Goal: Task Accomplishment & Management: Manage account settings

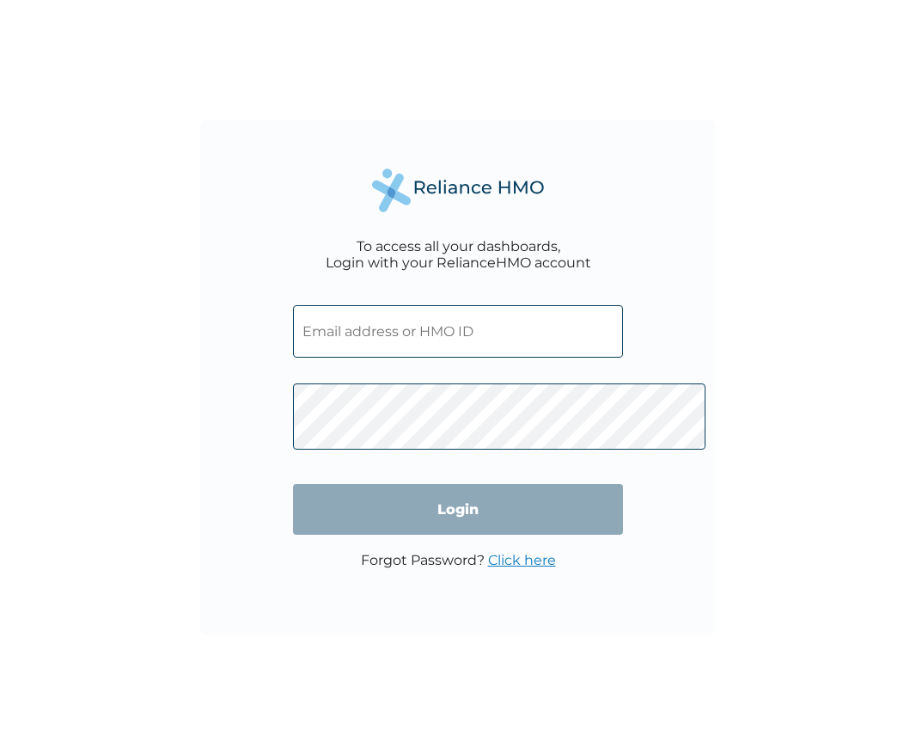
click at [476, 325] on input "text" at bounding box center [458, 331] width 330 height 52
click at [527, 568] on link "Click here" at bounding box center [522, 560] width 68 height 16
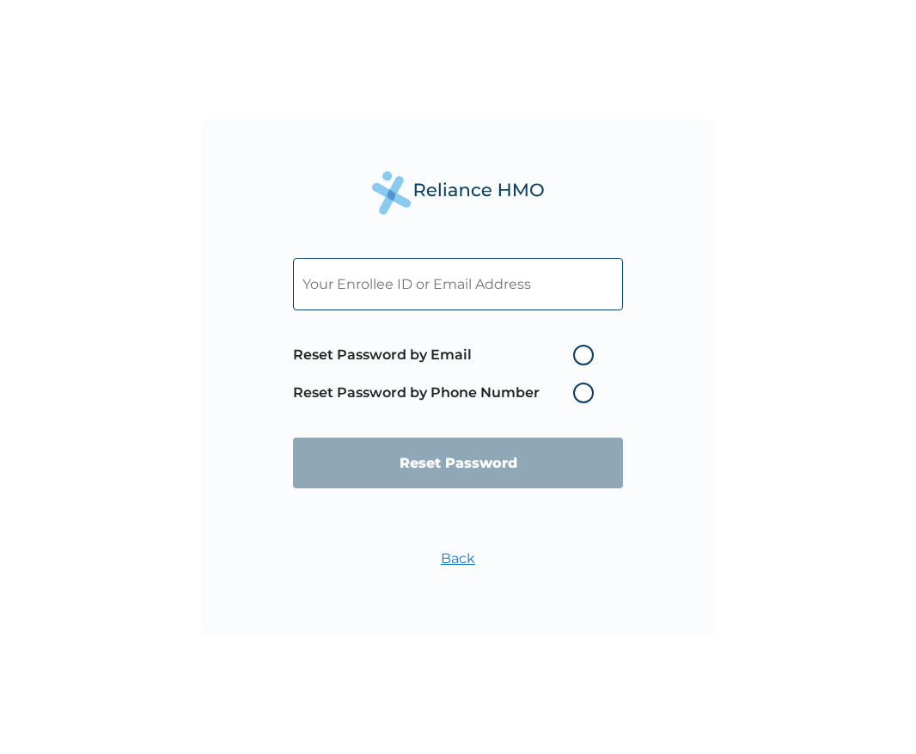
click at [445, 270] on input "text" at bounding box center [458, 284] width 330 height 52
type input "smadaki@sightsavers.org"
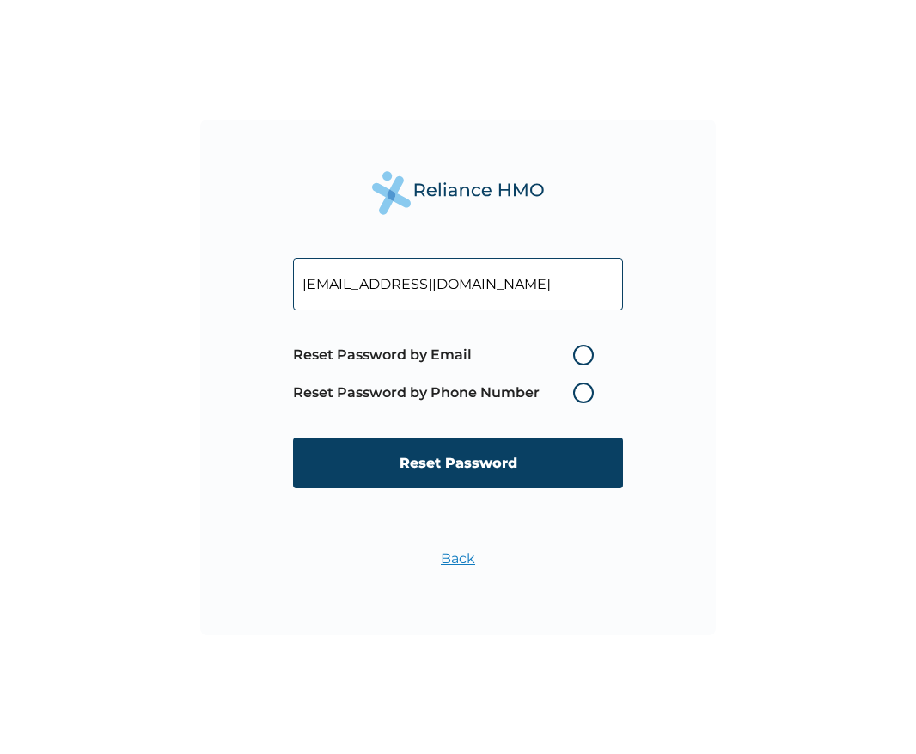
click at [603, 348] on label "Reset Password by Email" at bounding box center [448, 355] width 310 height 21
click at [577, 348] on input "Reset Password by Email" at bounding box center [563, 355] width 28 height 28
radio input "true"
click at [567, 265] on input "smadaki@sightsavers.org" at bounding box center [458, 284] width 330 height 52
type input "s"
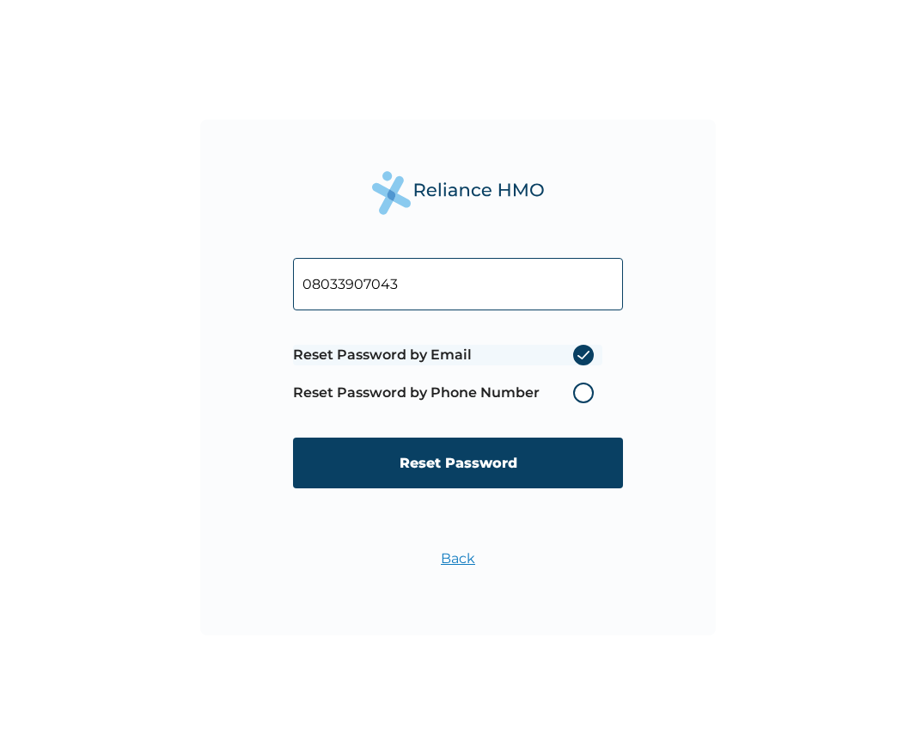
type input "08033907043"
click at [603, 395] on label "Reset Password by Phone Number" at bounding box center [448, 393] width 310 height 21
click at [603, 398] on label "Reset Password by Phone Number" at bounding box center [448, 393] width 310 height 21
click at [603, 349] on label "Reset Password by Email" at bounding box center [448, 355] width 310 height 21
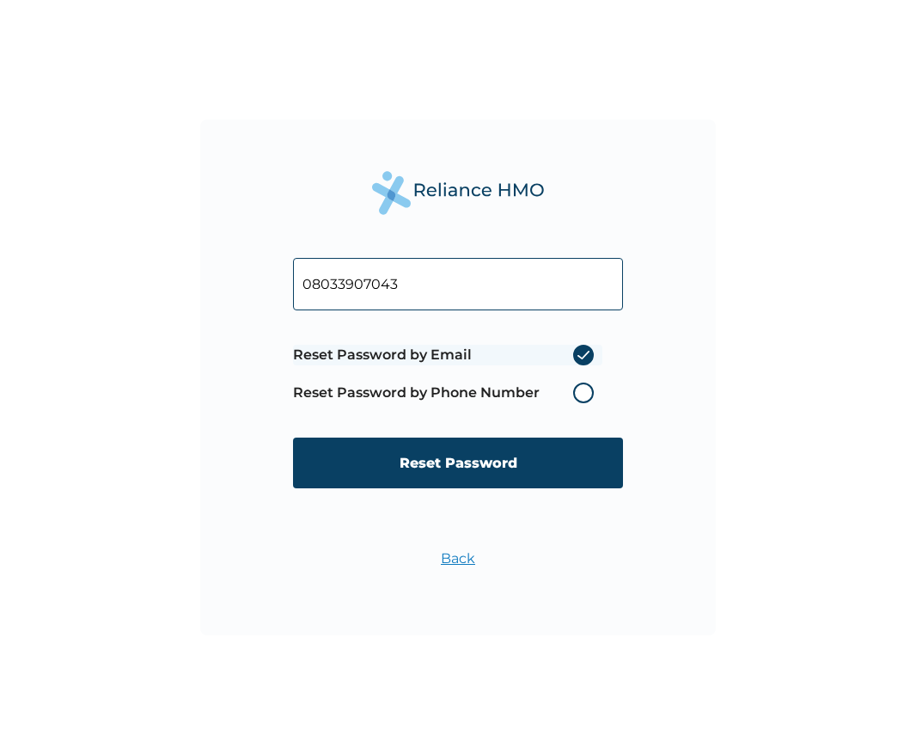
click at [577, 349] on input "Reset Password by Email" at bounding box center [563, 355] width 28 height 28
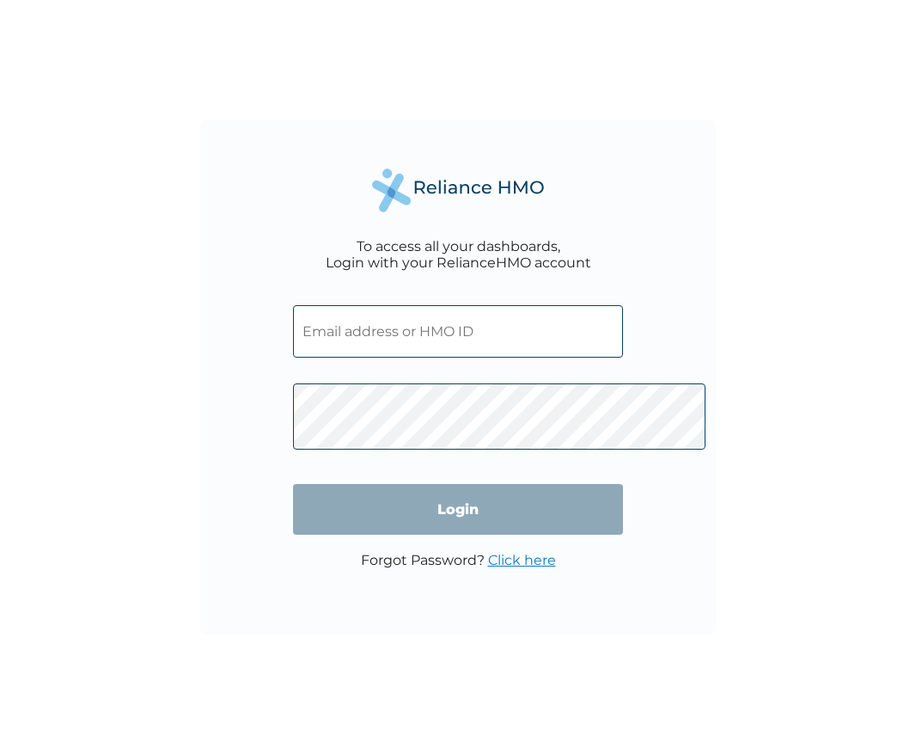
click at [349, 322] on input "text" at bounding box center [458, 331] width 330 height 52
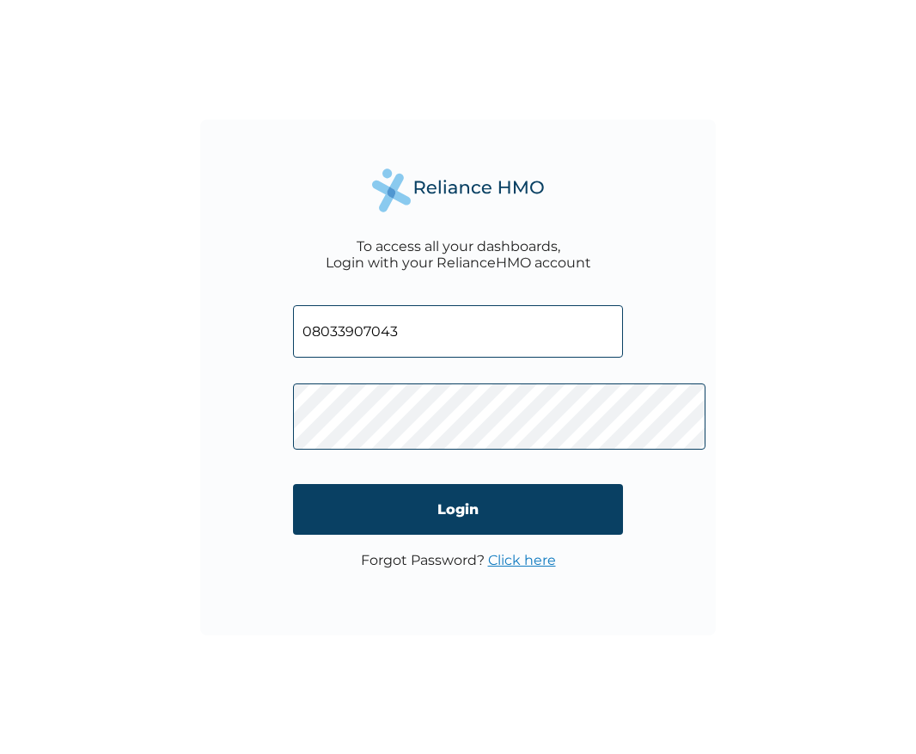
type input "08033907043"
click at [550, 568] on link "Click here" at bounding box center [522, 560] width 68 height 16
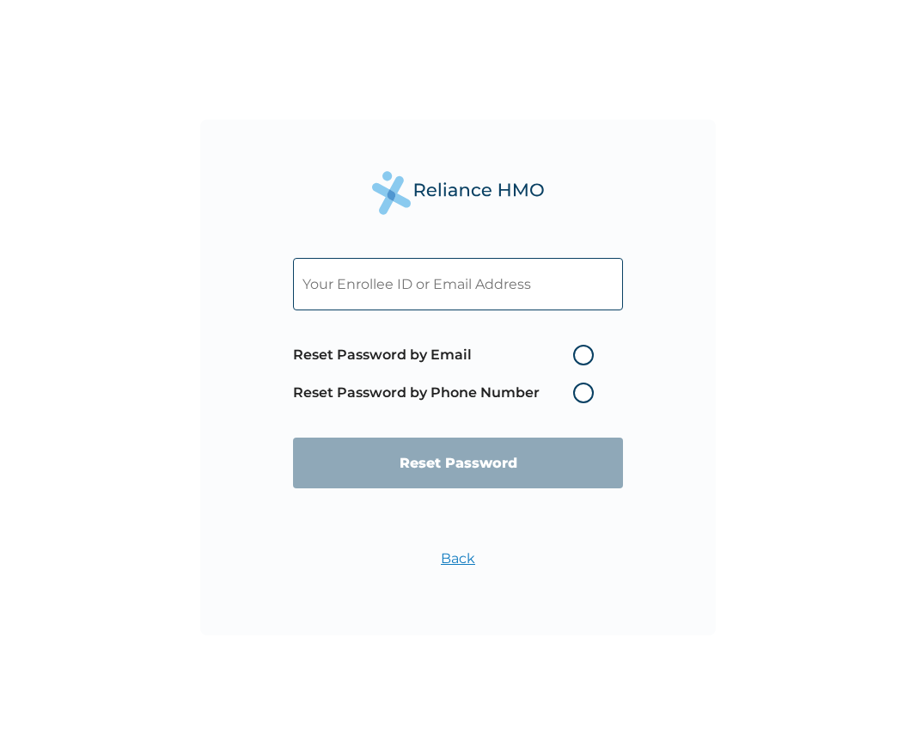
click at [389, 258] on input "text" at bounding box center [458, 284] width 330 height 52
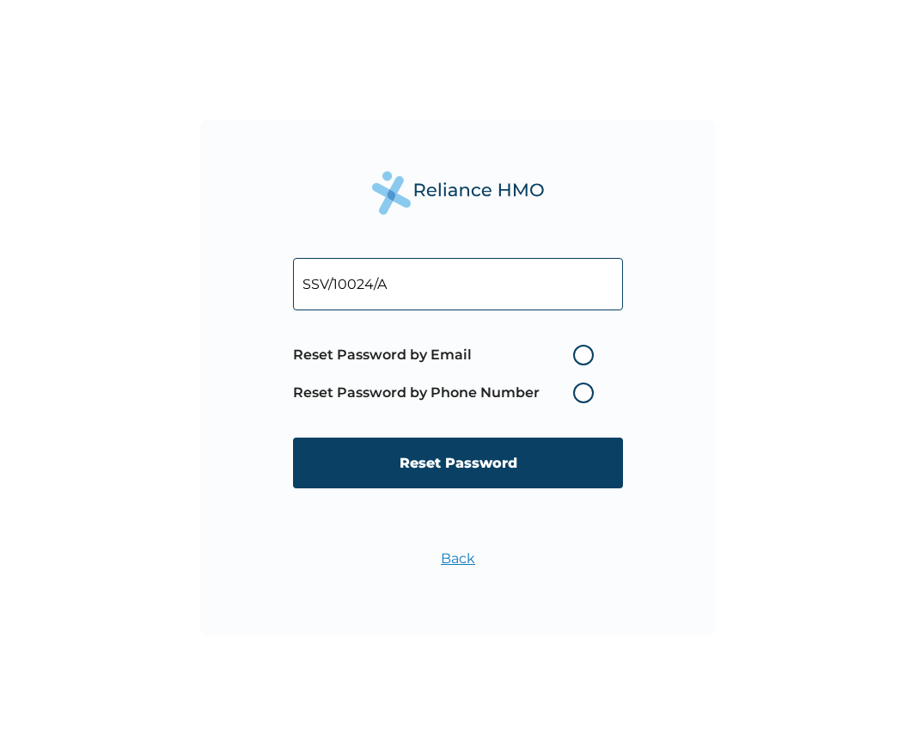
type input "SSV/10024/A"
click at [603, 393] on label "Reset Password by Phone Number" at bounding box center [448, 393] width 310 height 21
click at [603, 399] on label "Reset Password by Phone Number" at bounding box center [448, 393] width 310 height 21
click at [603, 345] on label "Reset Password by Email" at bounding box center [448, 355] width 310 height 21
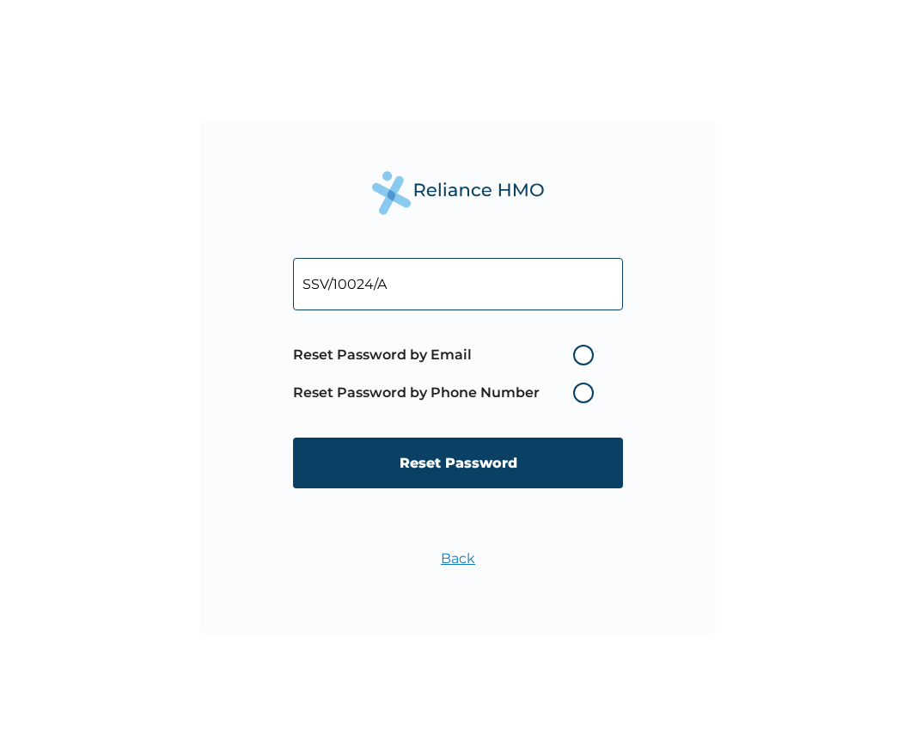
click at [577, 341] on input "Reset Password by Email" at bounding box center [563, 355] width 28 height 28
radio input "true"
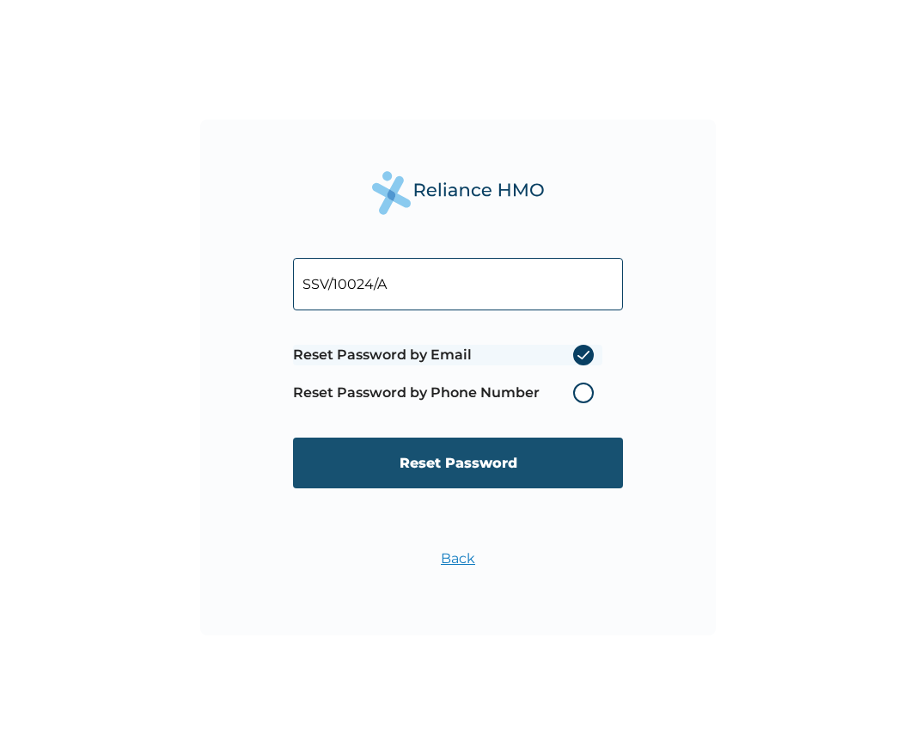
click at [545, 480] on input "Reset Password" at bounding box center [458, 463] width 330 height 51
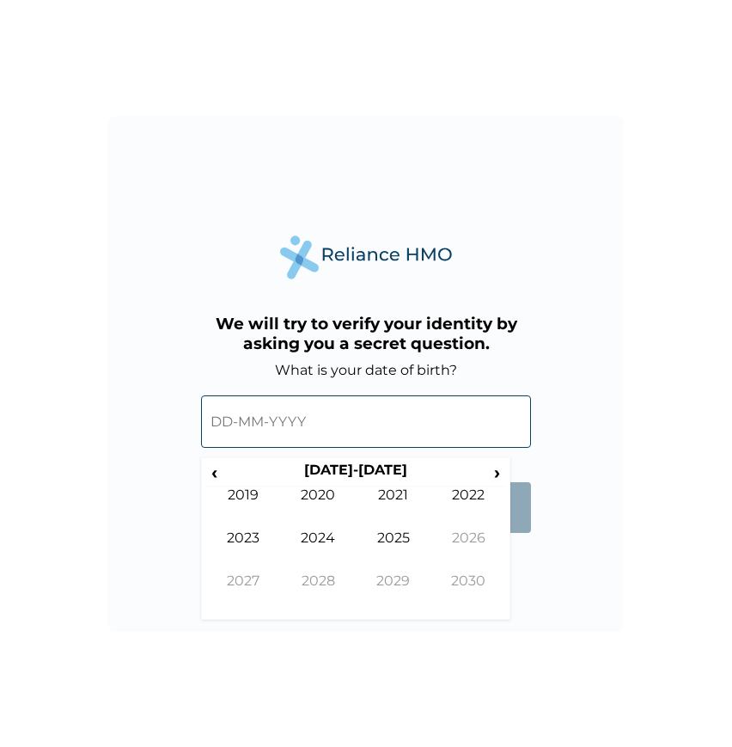
click at [371, 438] on input "text" at bounding box center [366, 421] width 330 height 52
click at [205, 483] on span "‹" at bounding box center [214, 472] width 18 height 21
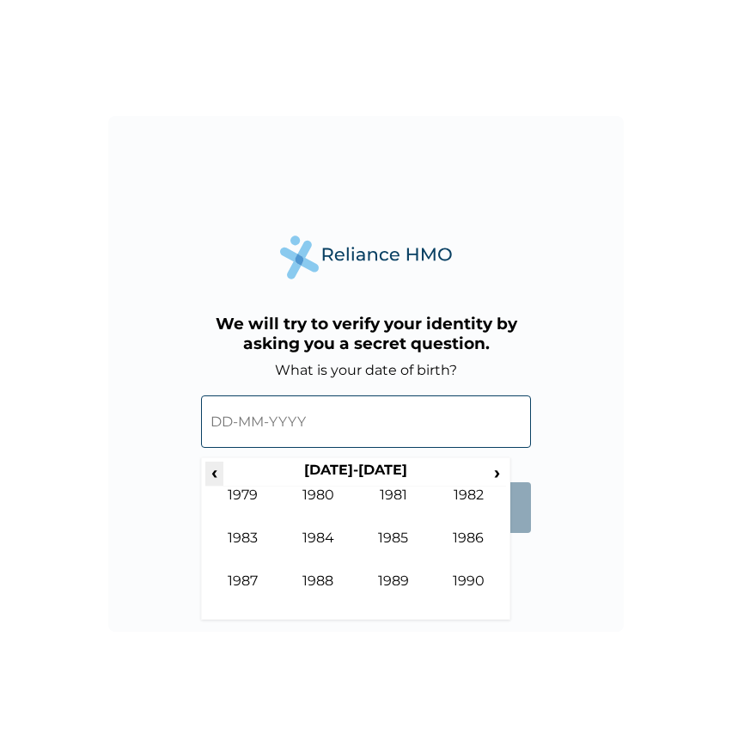
click at [205, 483] on span "‹" at bounding box center [214, 472] width 18 height 21
click at [415, 600] on td "1979" at bounding box center [394, 594] width 76 height 43
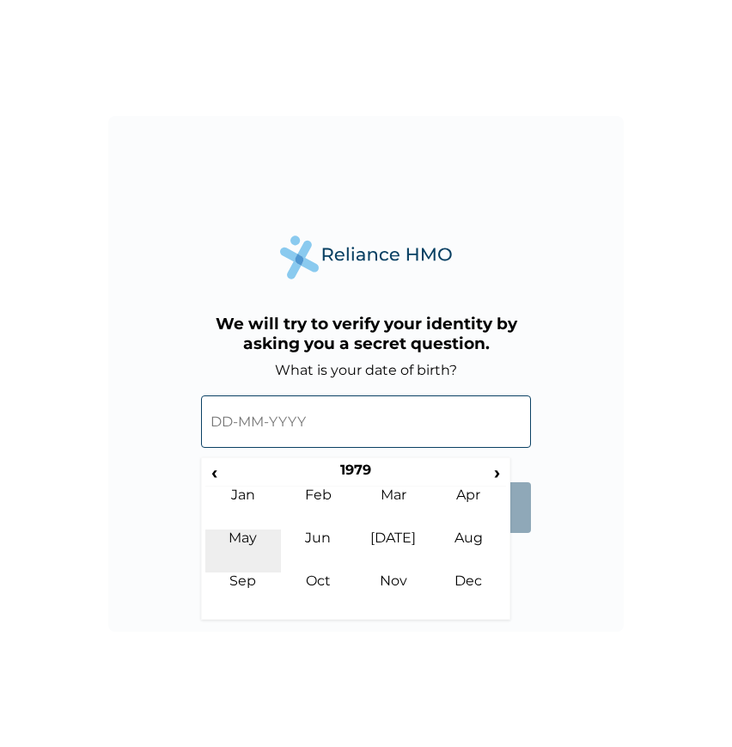
click at [229, 561] on td "May" at bounding box center [243, 551] width 76 height 43
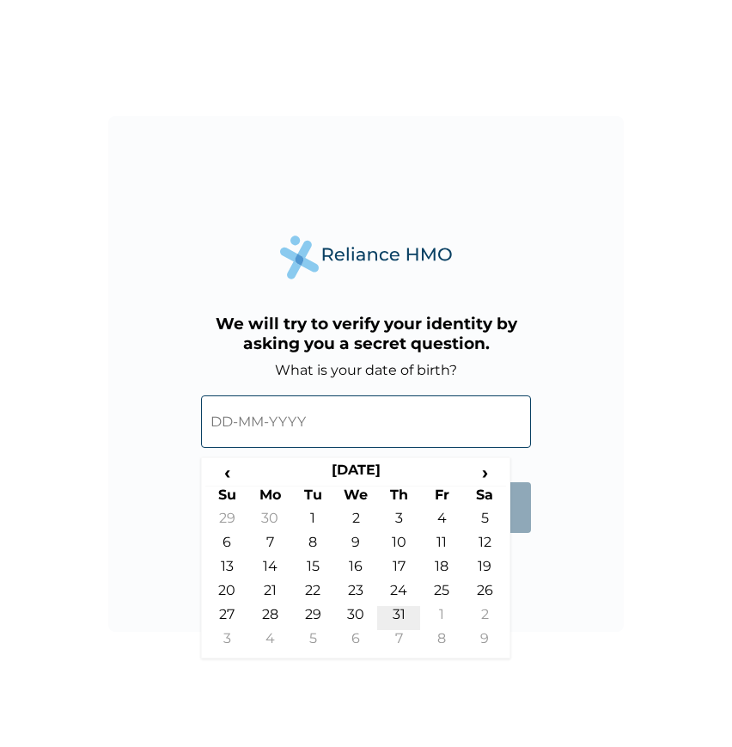
click at [402, 630] on td "31" at bounding box center [398, 618] width 43 height 24
type input "31-05-1979"
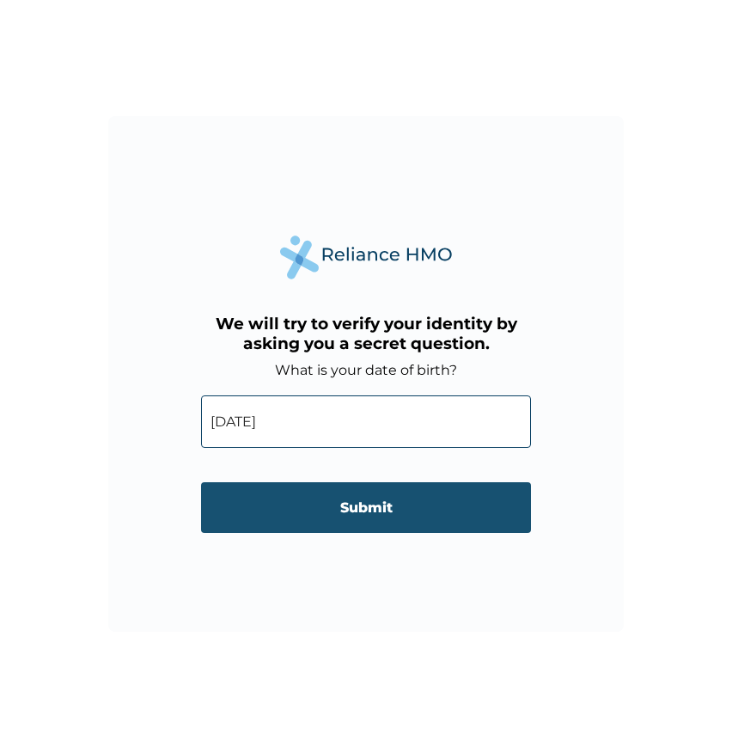
click at [383, 533] on input "Submit" at bounding box center [366, 507] width 330 height 51
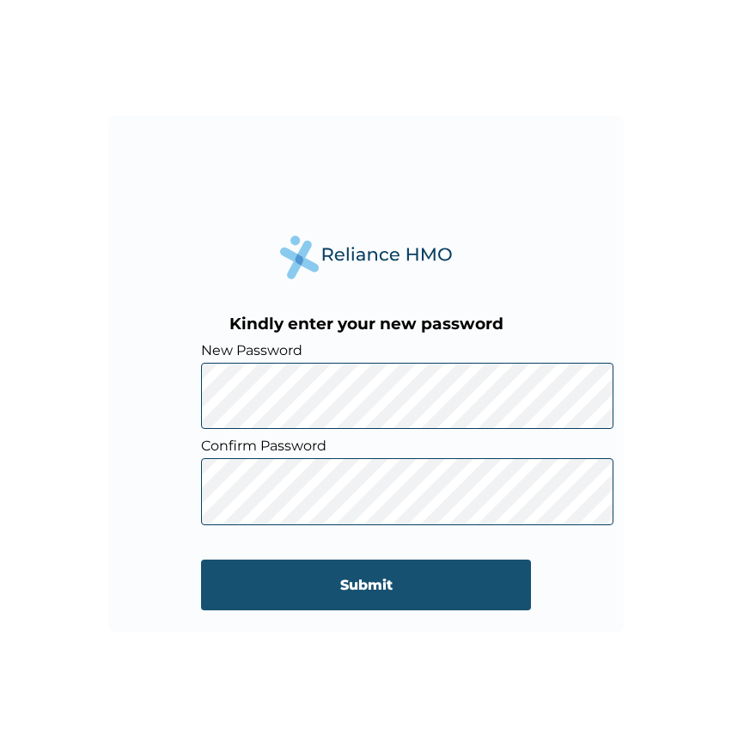
click at [371, 597] on input "Submit" at bounding box center [366, 585] width 330 height 51
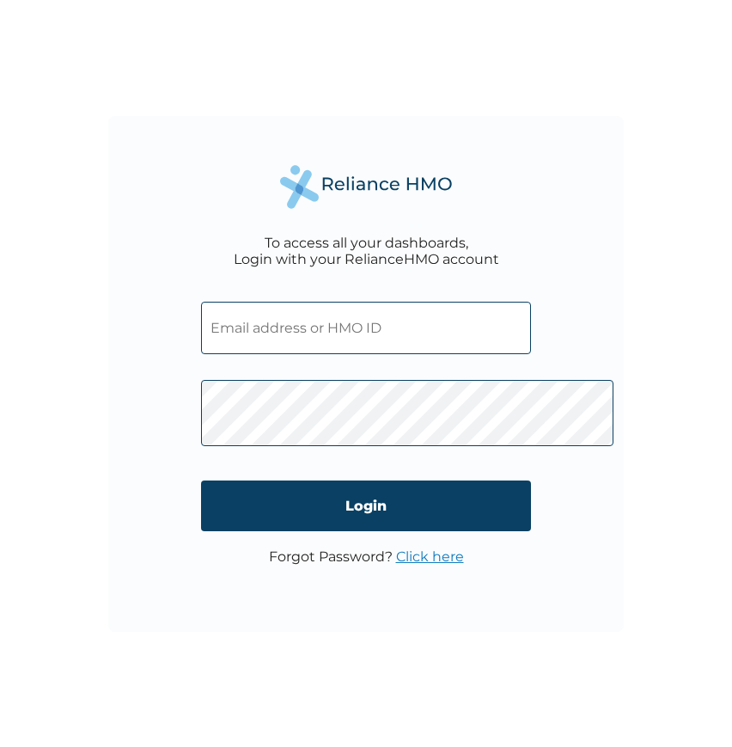
click at [314, 324] on input "text" at bounding box center [366, 328] width 330 height 52
click at [314, 324] on input "SS" at bounding box center [366, 328] width 330 height 52
type input "SSV/10024/A"
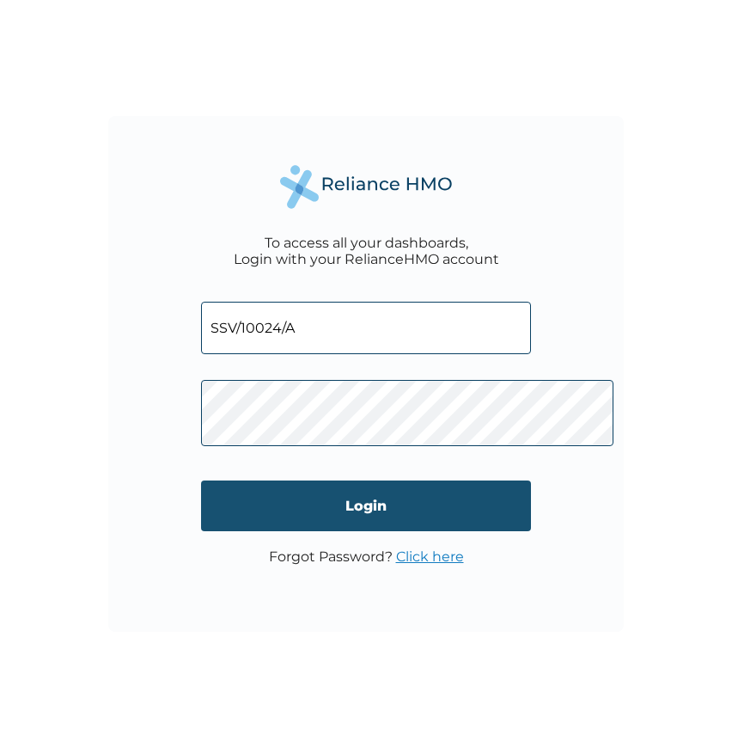
click at [377, 524] on input "Login" at bounding box center [366, 506] width 330 height 51
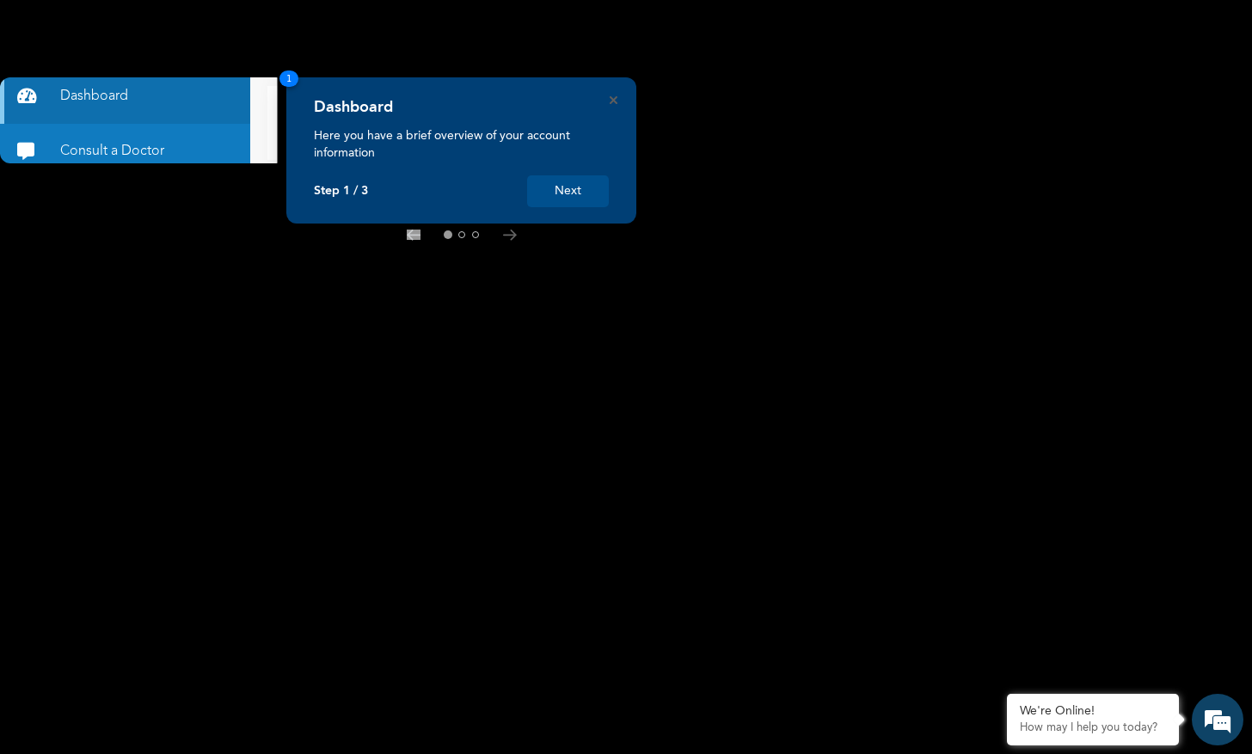
click at [579, 189] on button "Next" at bounding box center [568, 191] width 82 height 32
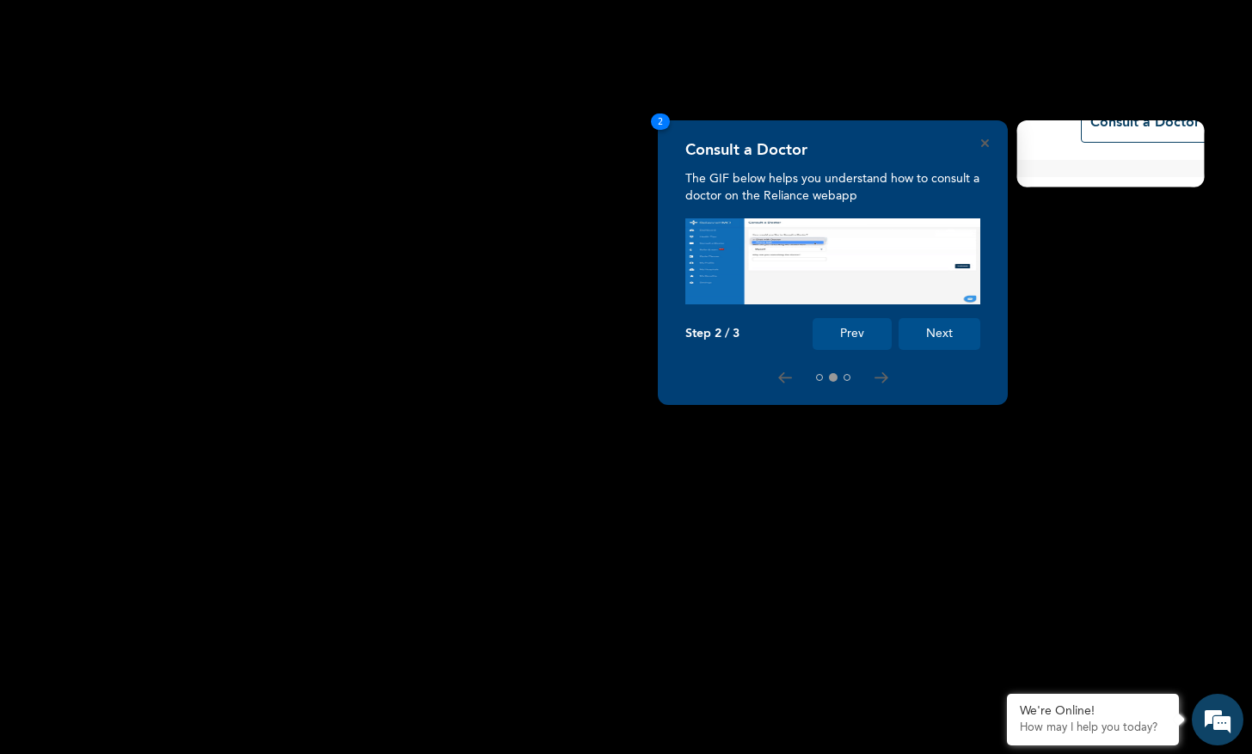
click at [732, 334] on button "Next" at bounding box center [939, 334] width 82 height 32
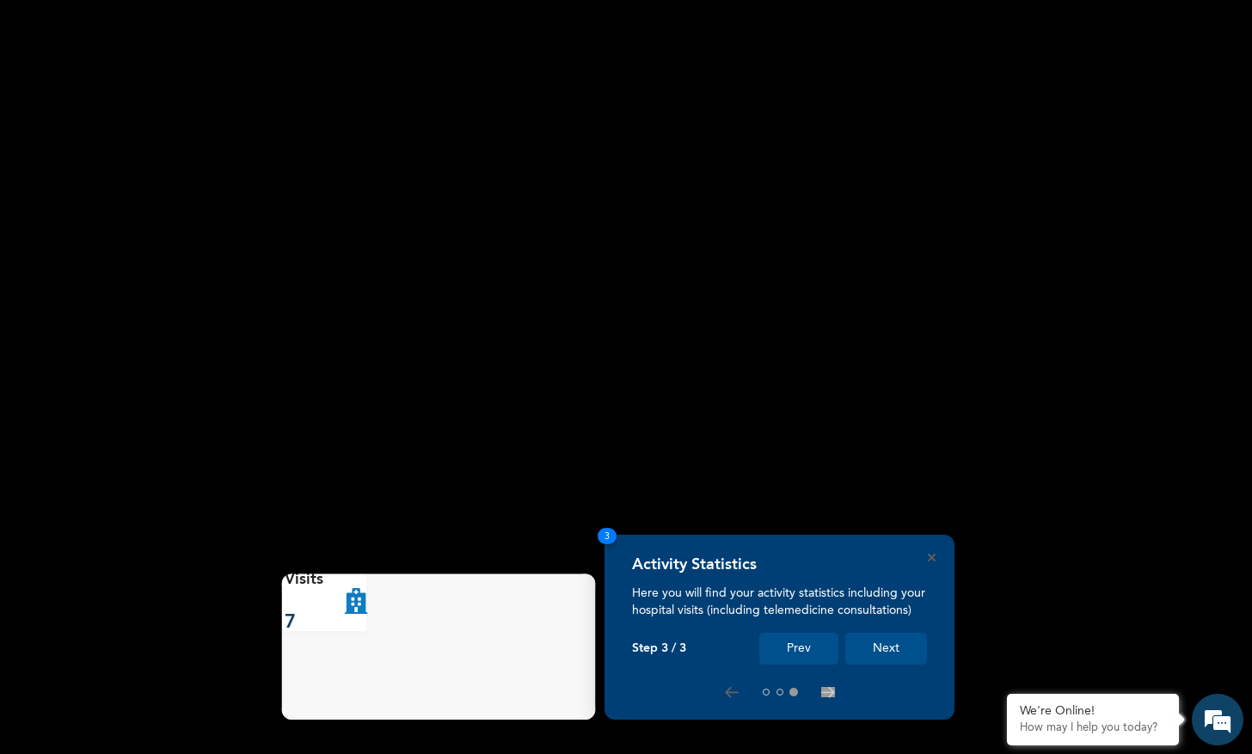
scroll to position [176, 0]
click at [732, 650] on button "Next" at bounding box center [886, 649] width 82 height 32
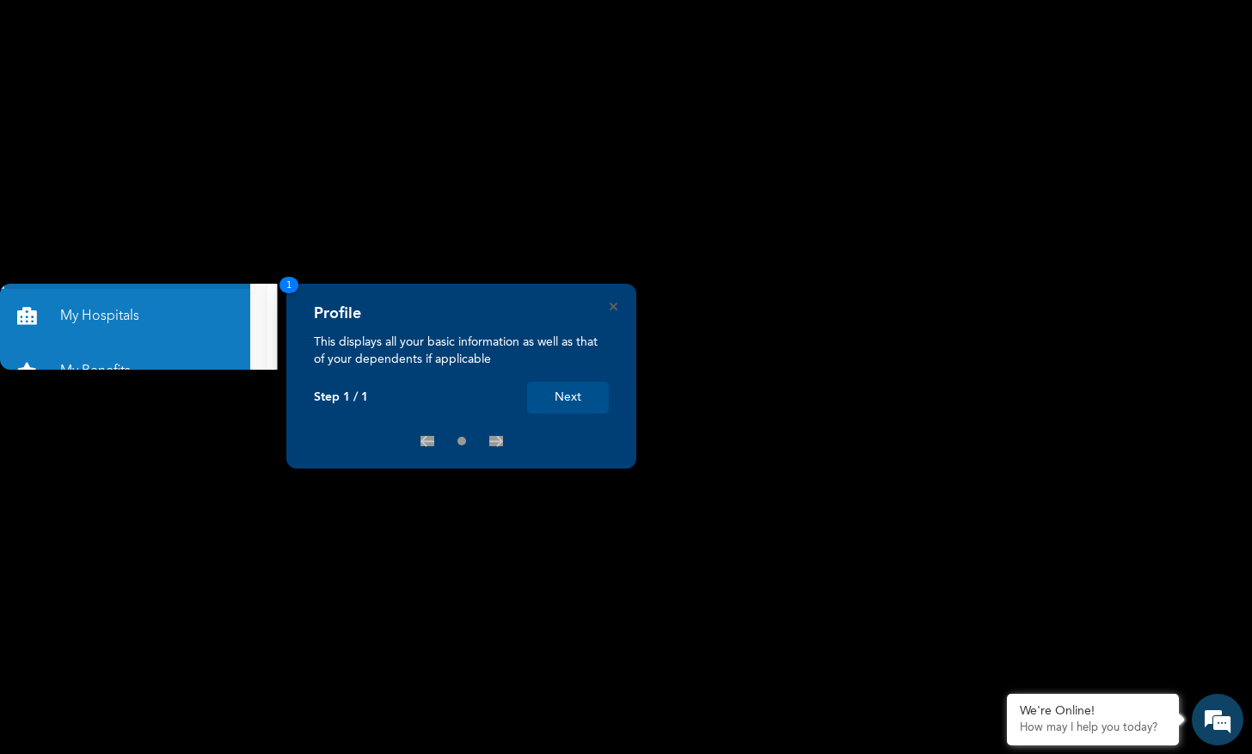
click at [600, 402] on button "Next" at bounding box center [568, 398] width 82 height 32
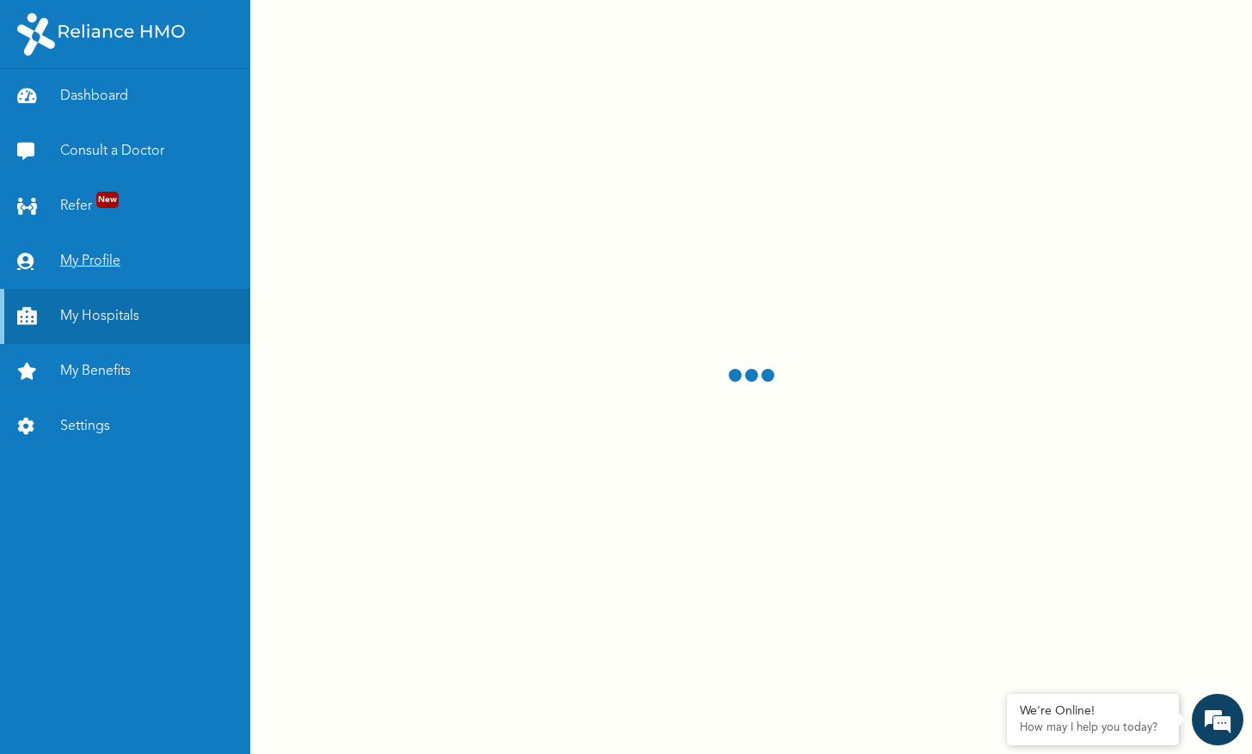
click at [178, 289] on link "My Profile" at bounding box center [125, 261] width 250 height 55
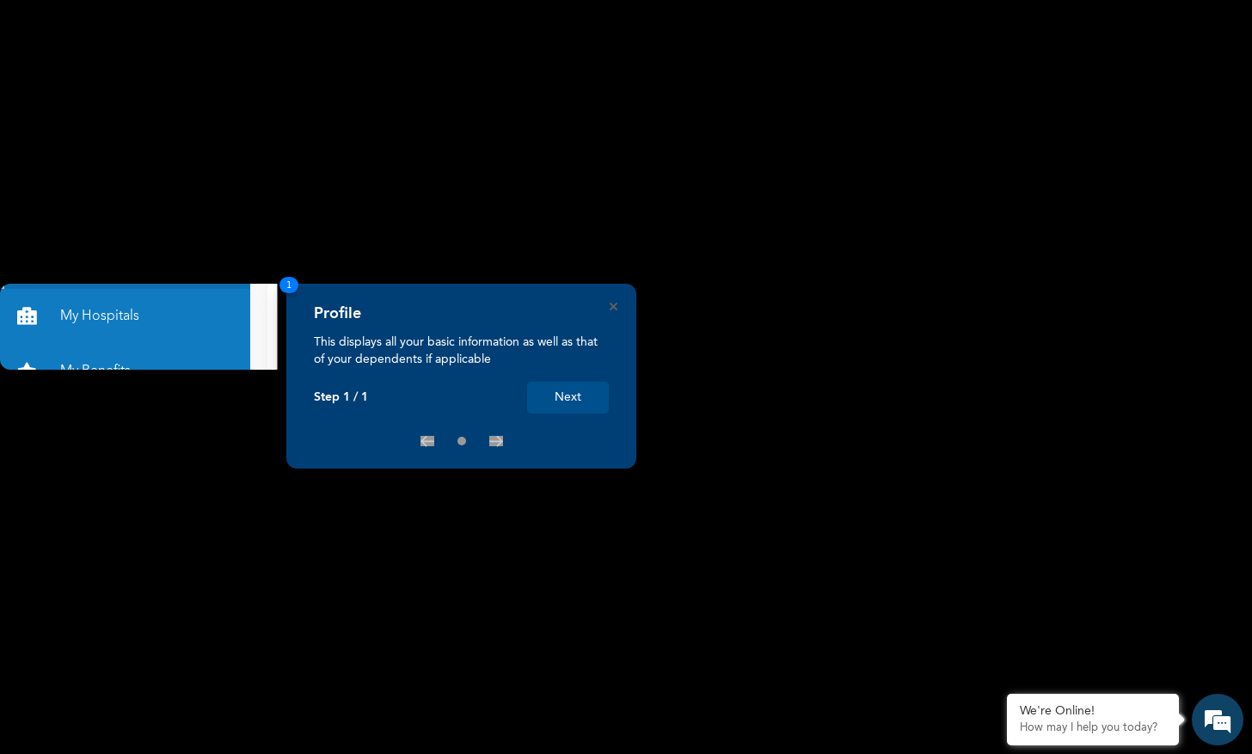
click at [578, 396] on button "Next" at bounding box center [568, 398] width 82 height 32
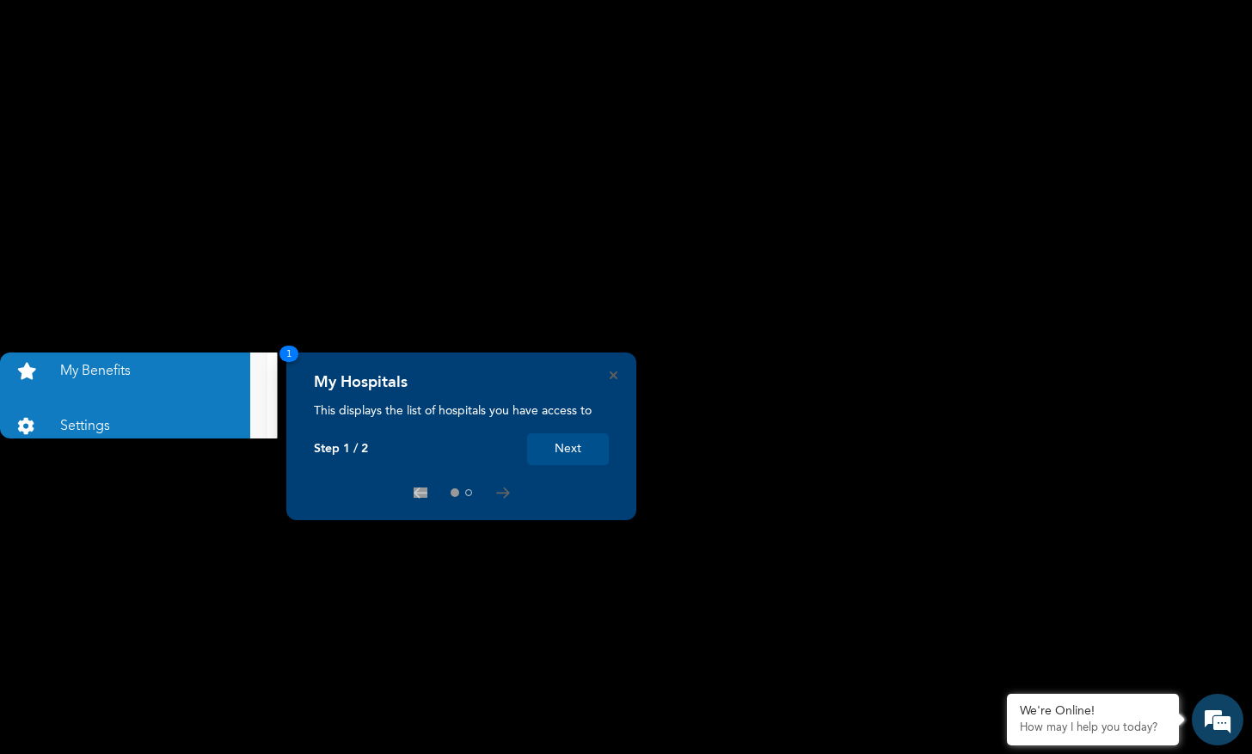
click at [591, 456] on button "Next" at bounding box center [568, 449] width 82 height 32
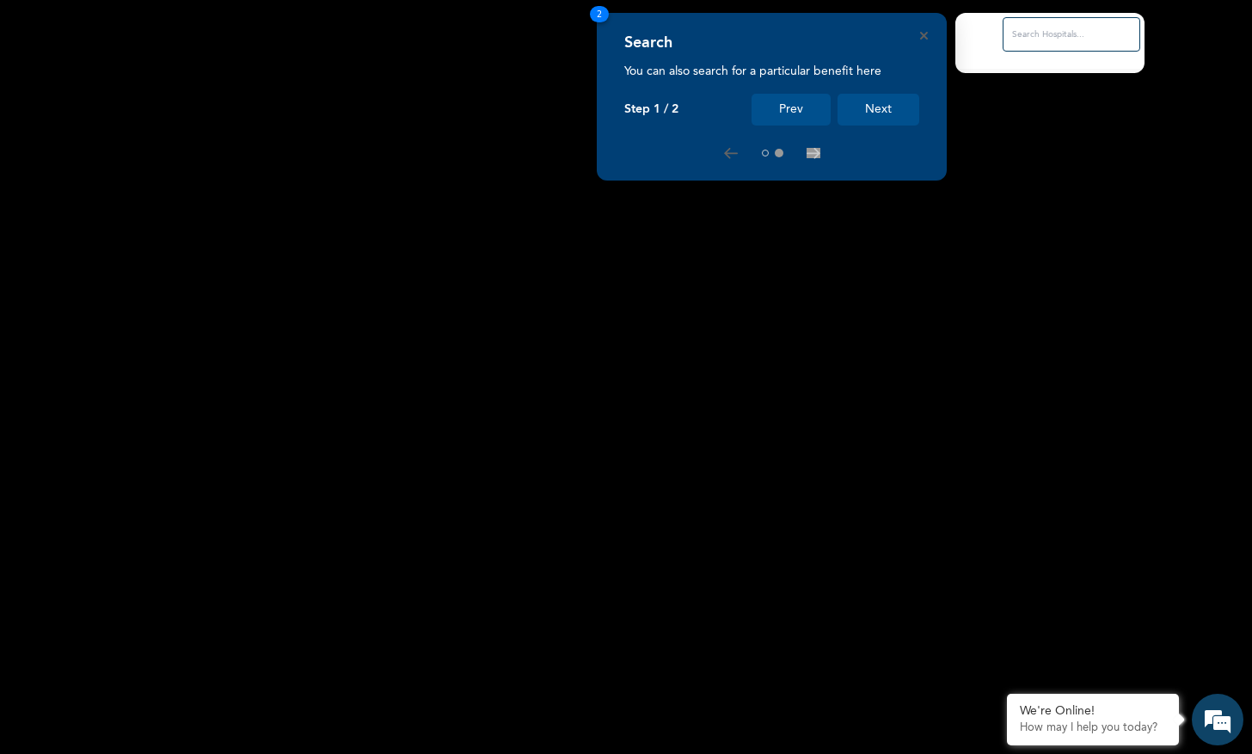
click at [873, 119] on button "Next" at bounding box center [878, 110] width 82 height 32
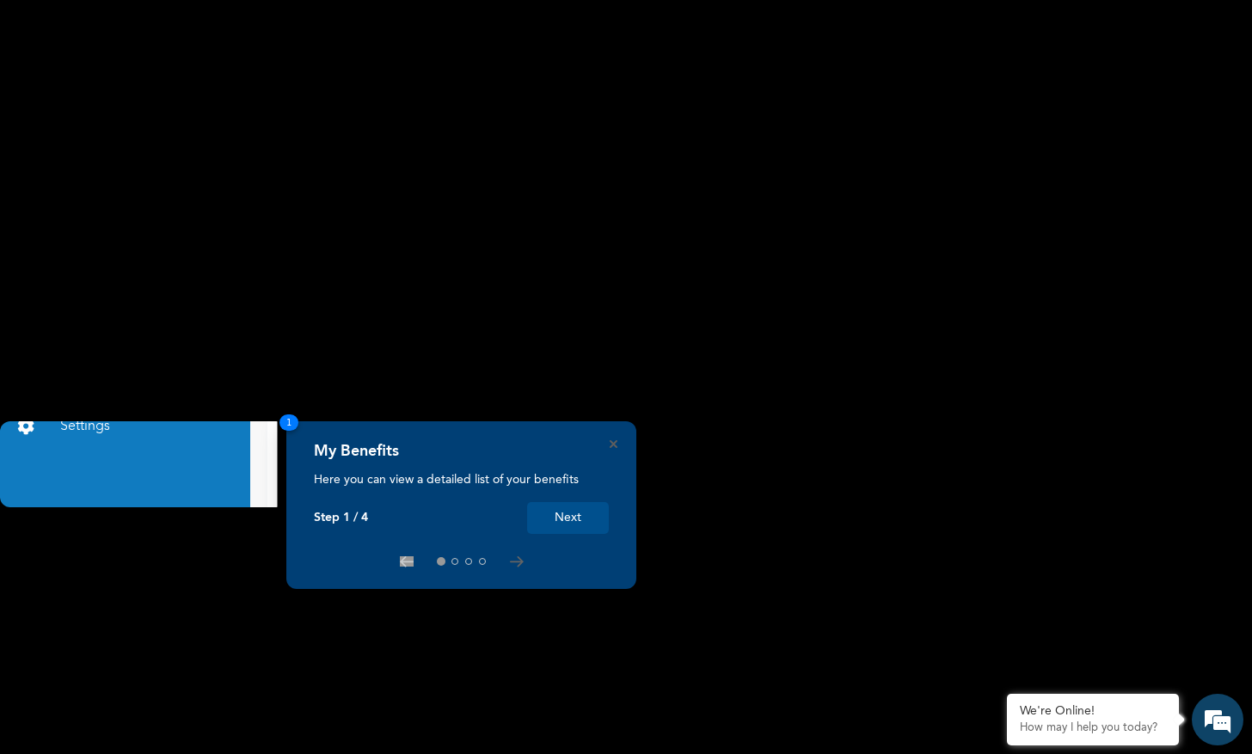
click at [579, 516] on button "Next" at bounding box center [568, 518] width 82 height 32
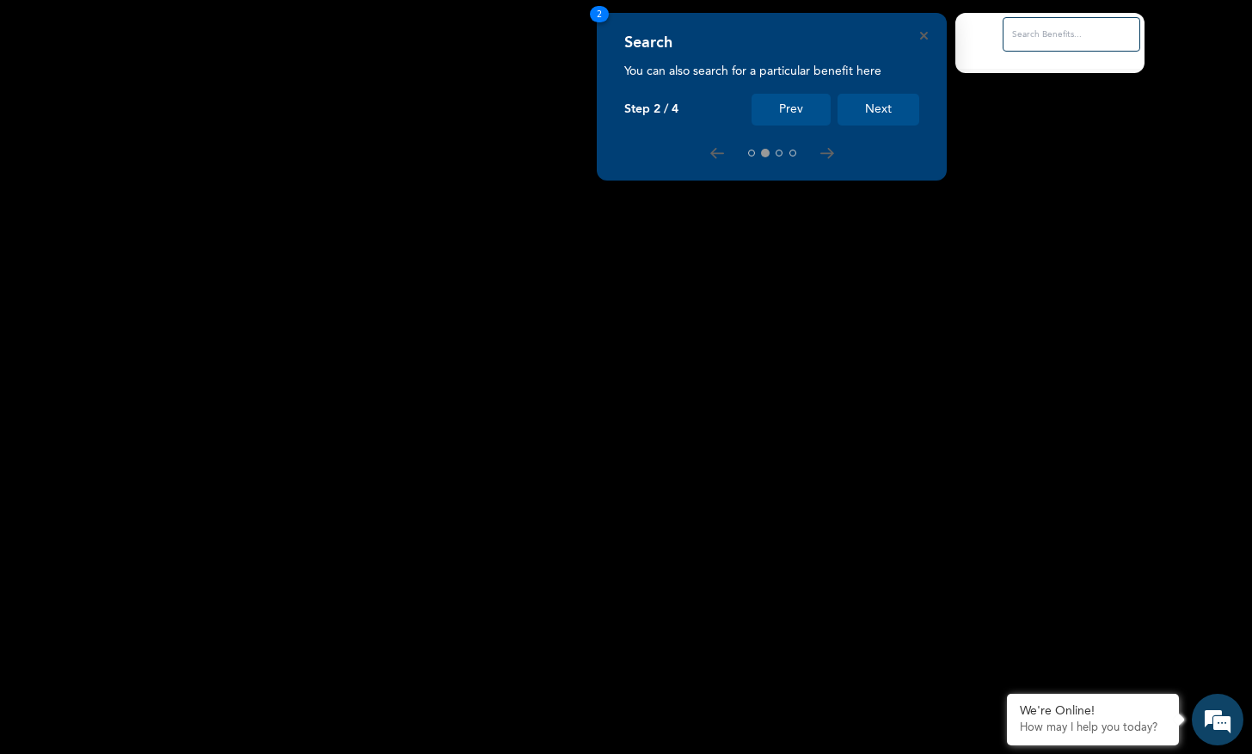
click at [873, 111] on button "Next" at bounding box center [878, 110] width 82 height 32
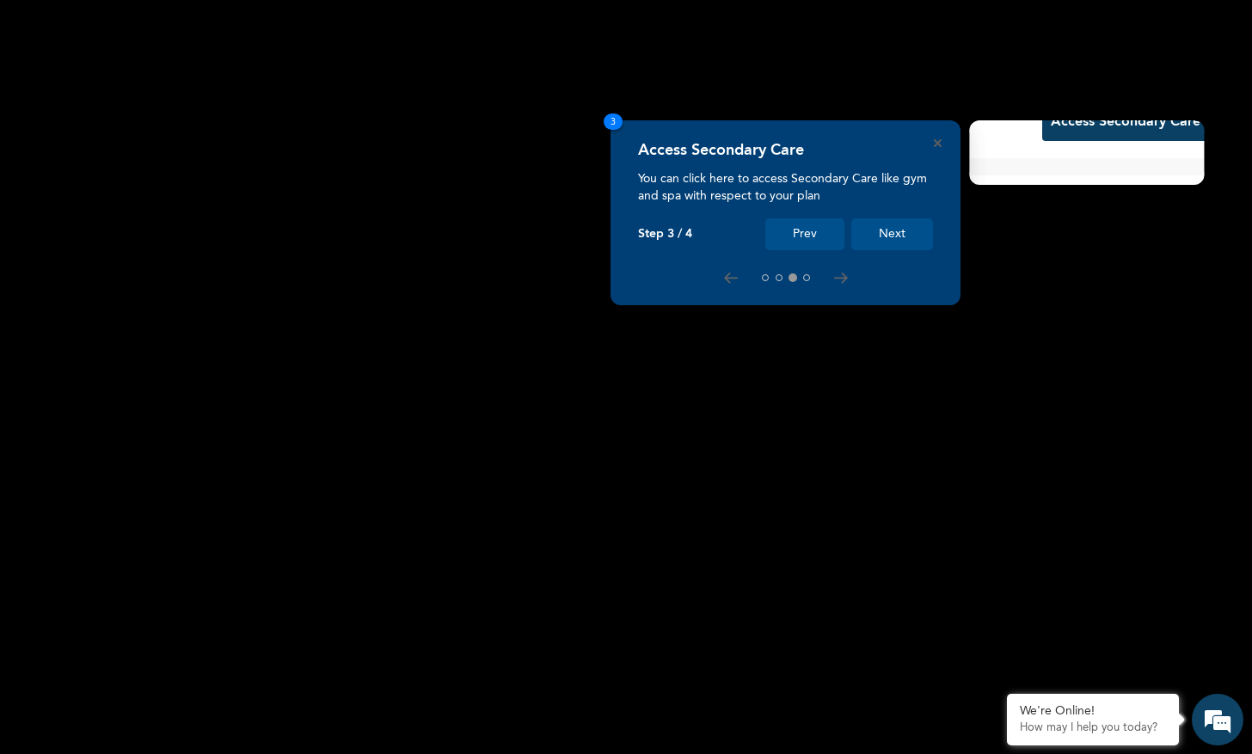
click at [901, 234] on button "Next" at bounding box center [892, 234] width 82 height 32
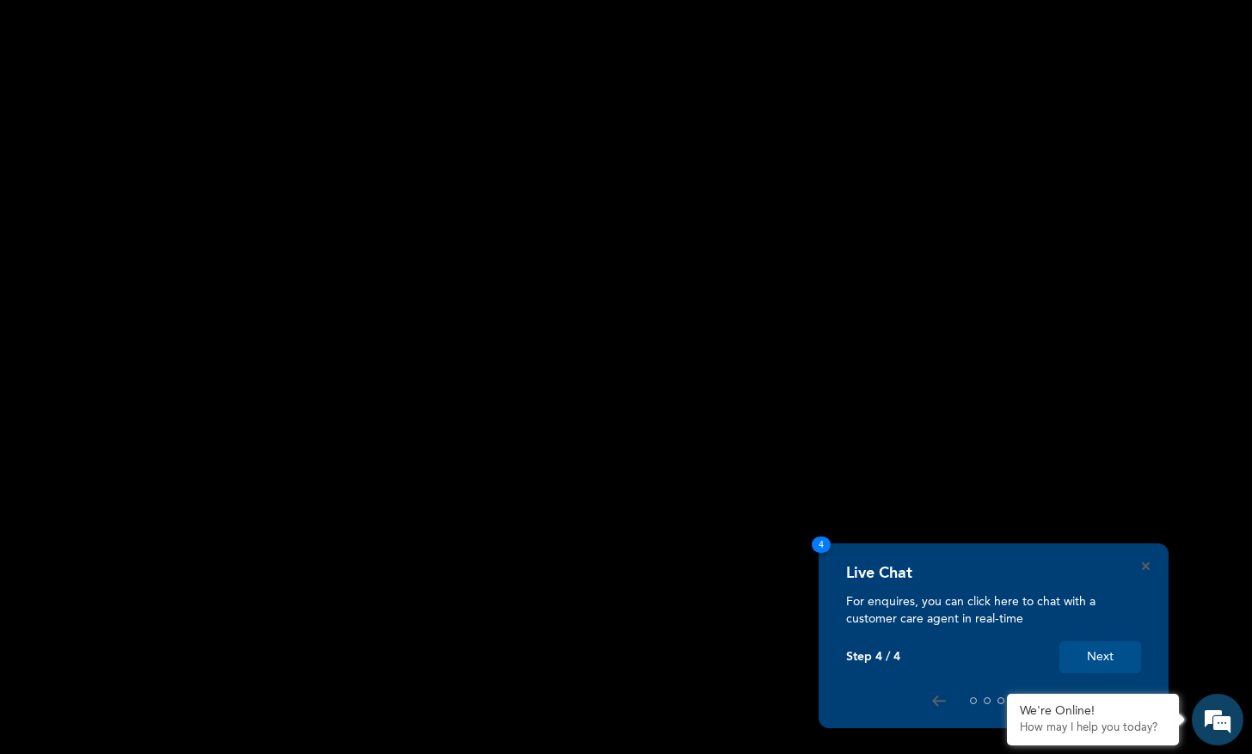
click at [1109, 660] on button "Next" at bounding box center [1100, 657] width 82 height 32
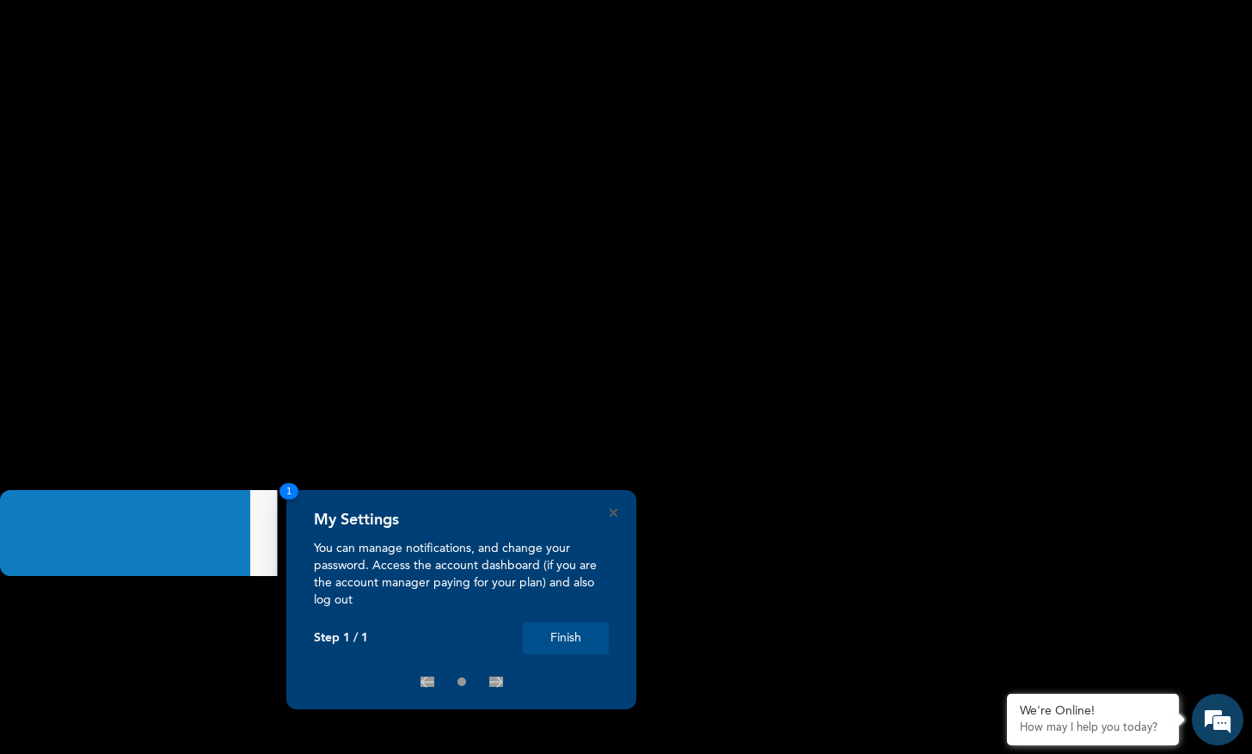
click at [547, 638] on button "Finish" at bounding box center [566, 638] width 86 height 32
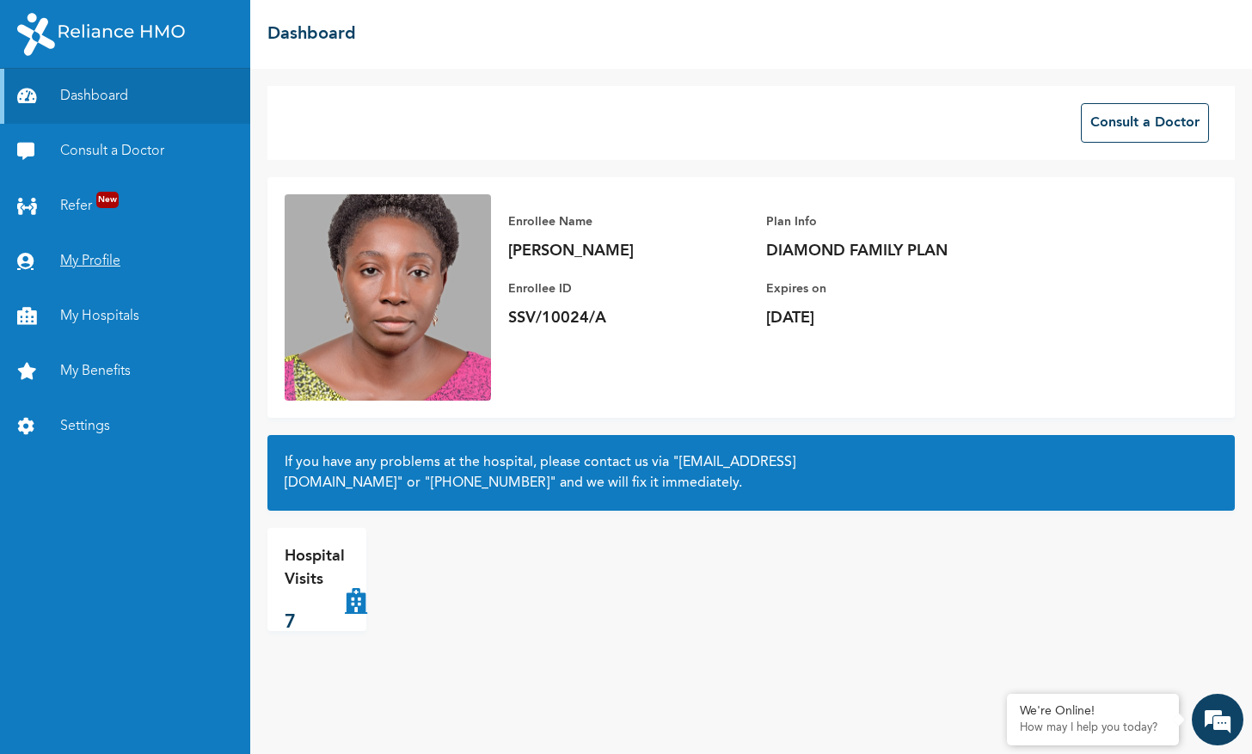
click at [113, 289] on link "My Profile" at bounding box center [125, 261] width 250 height 55
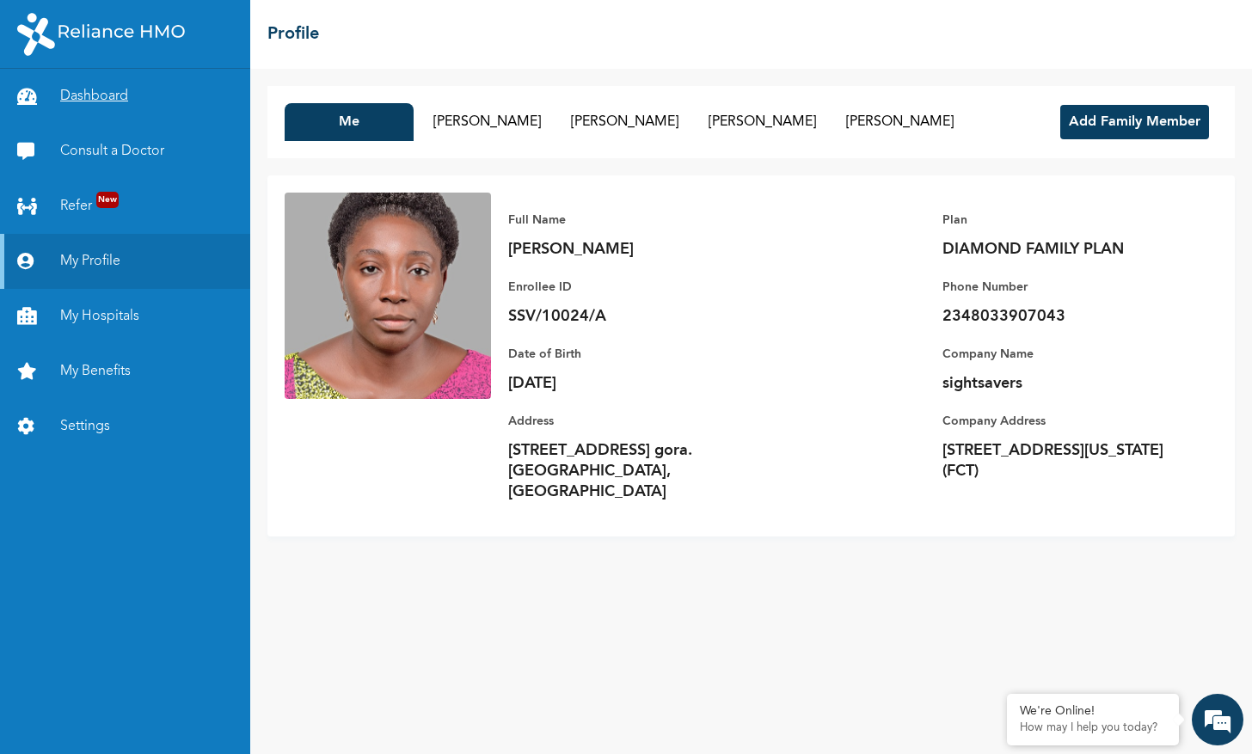
click at [112, 124] on link "Dashboard" at bounding box center [125, 96] width 250 height 55
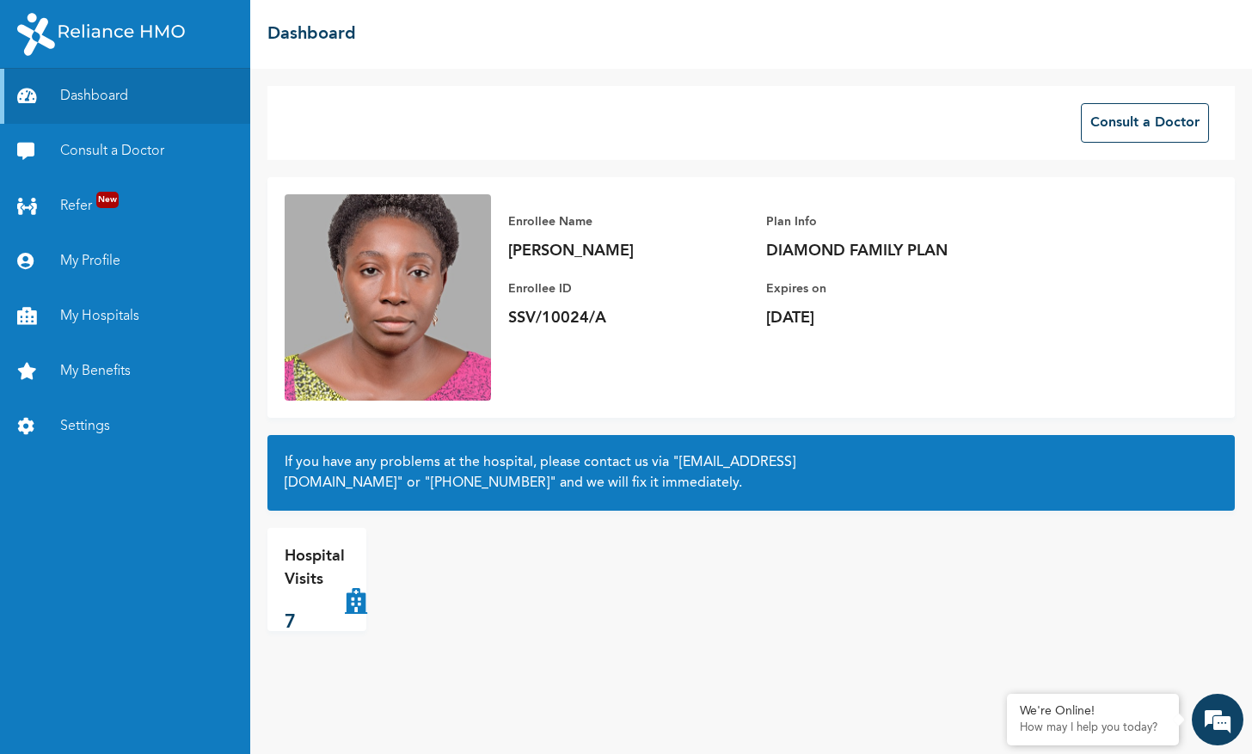
scroll to position [176, 0]
click at [126, 179] on link "Consult a Doctor" at bounding box center [125, 151] width 250 height 55
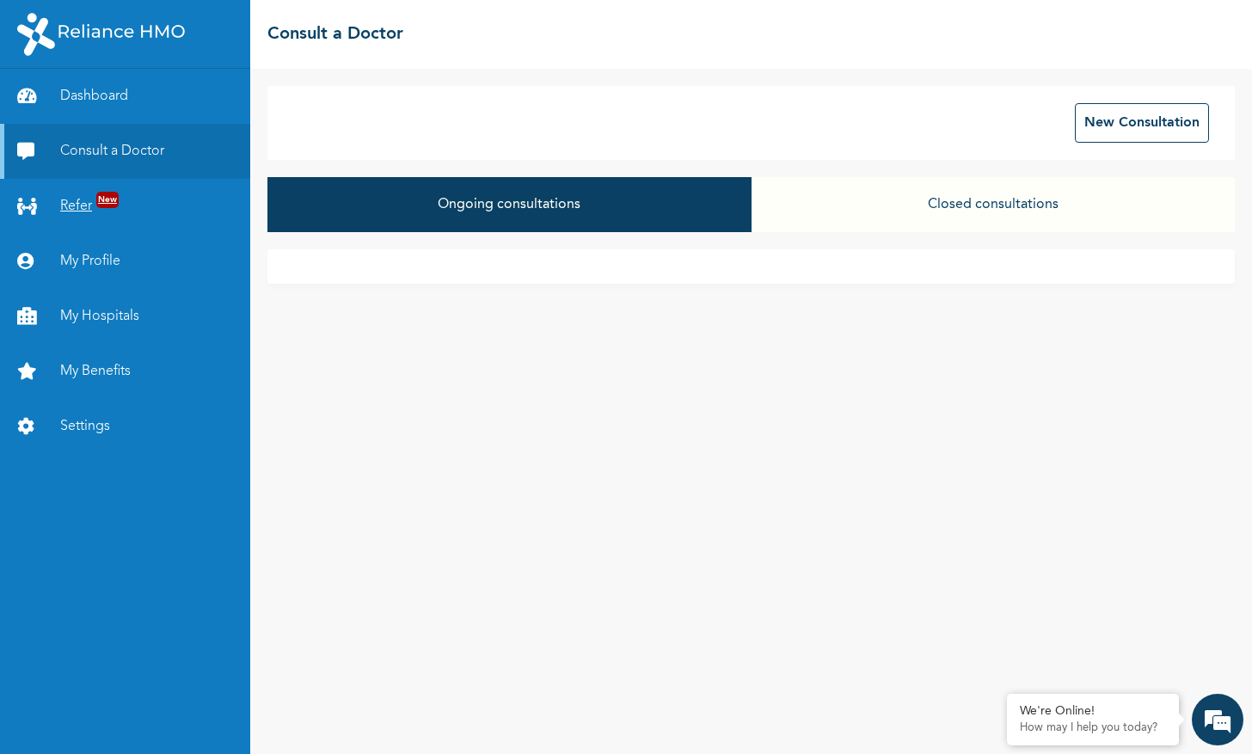
click at [98, 234] on link "Refer New" at bounding box center [125, 206] width 250 height 55
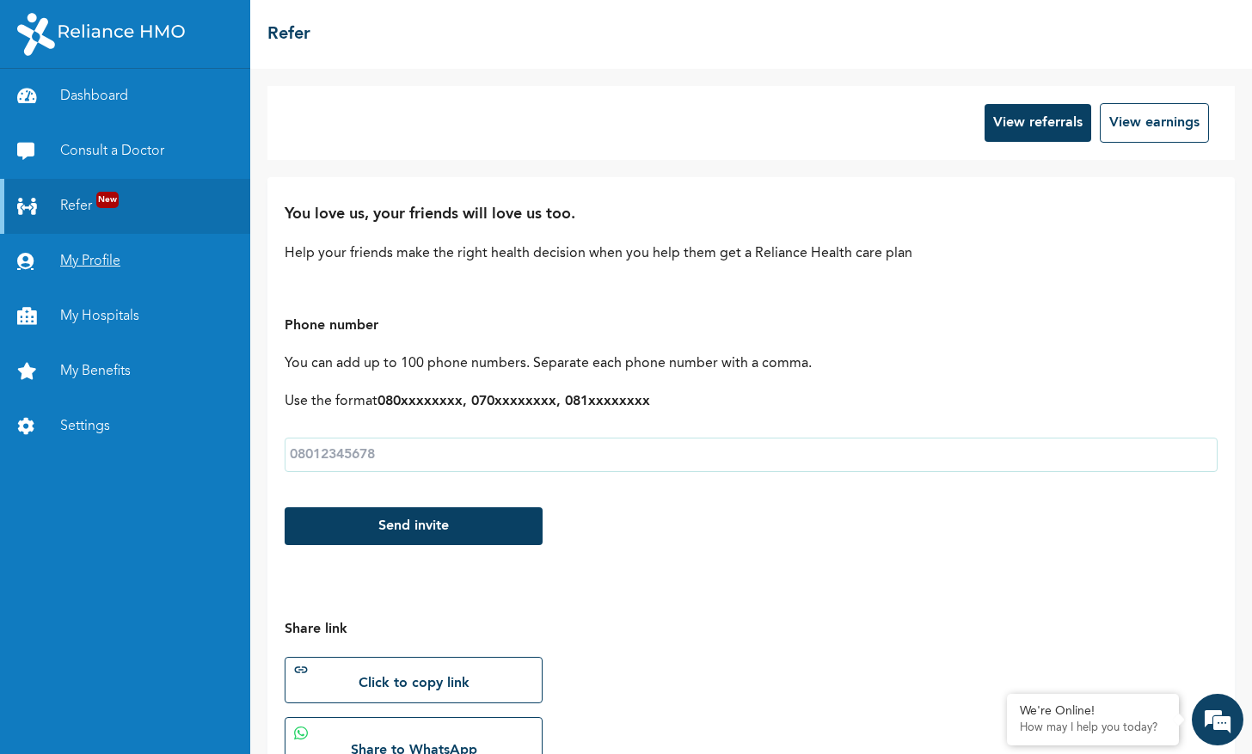
click at [107, 289] on link "My Profile" at bounding box center [125, 261] width 250 height 55
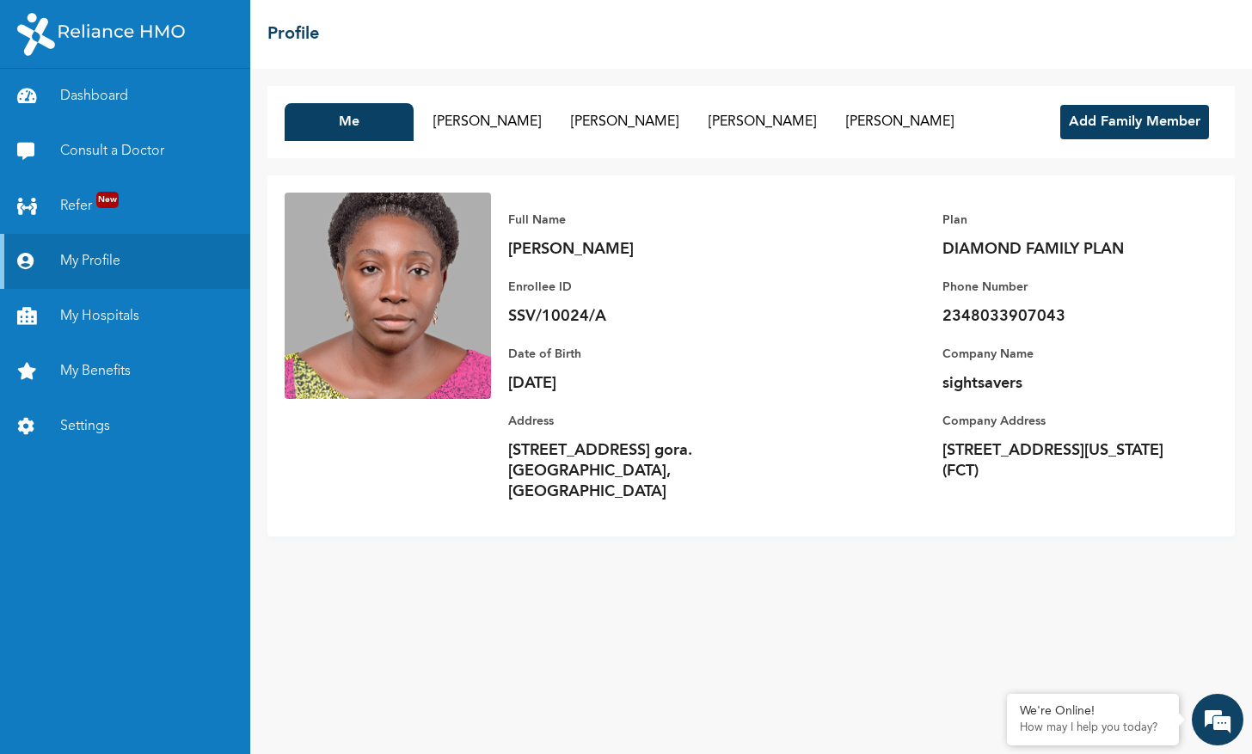
scroll to position [38, 0]
click at [106, 454] on link "Settings" at bounding box center [125, 426] width 250 height 55
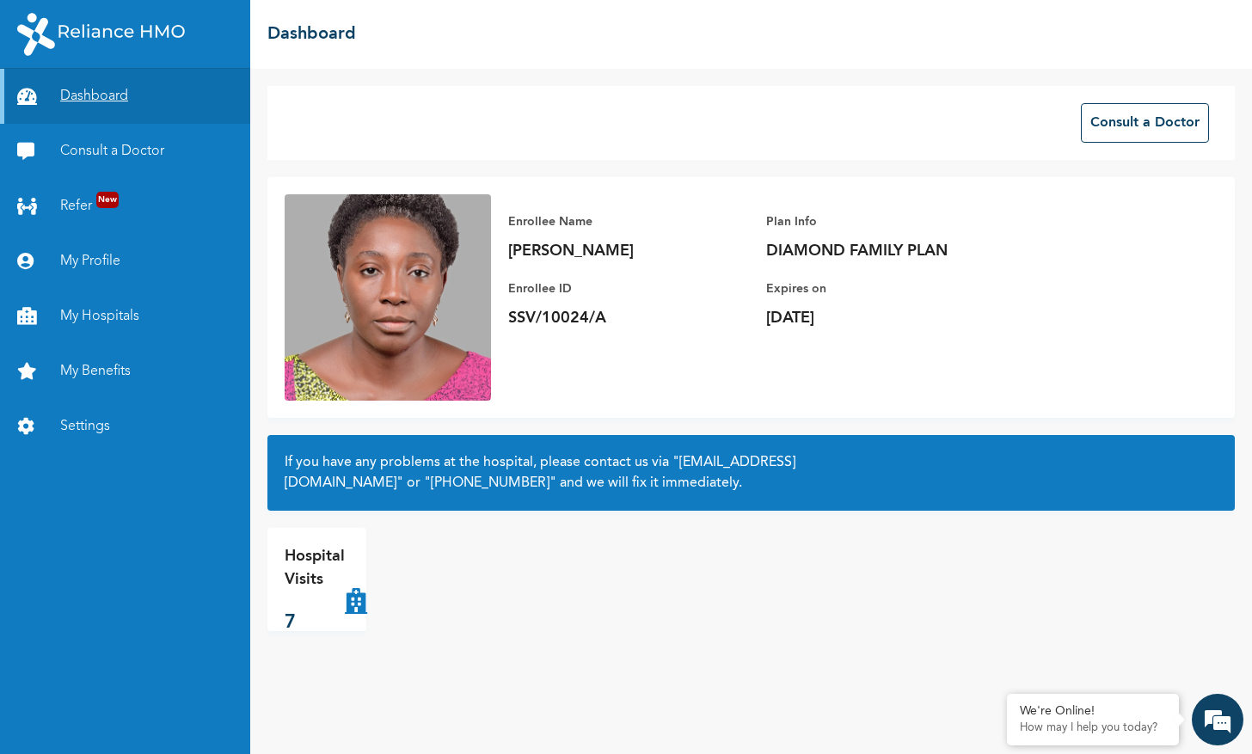
click at [112, 122] on link "Dashboard" at bounding box center [125, 96] width 250 height 55
click at [338, 591] on p "Hospital Visits" at bounding box center [315, 568] width 60 height 46
click at [367, 614] on icon at bounding box center [356, 579] width 22 height 69
click at [1216, 720] on em at bounding box center [1217, 719] width 46 height 46
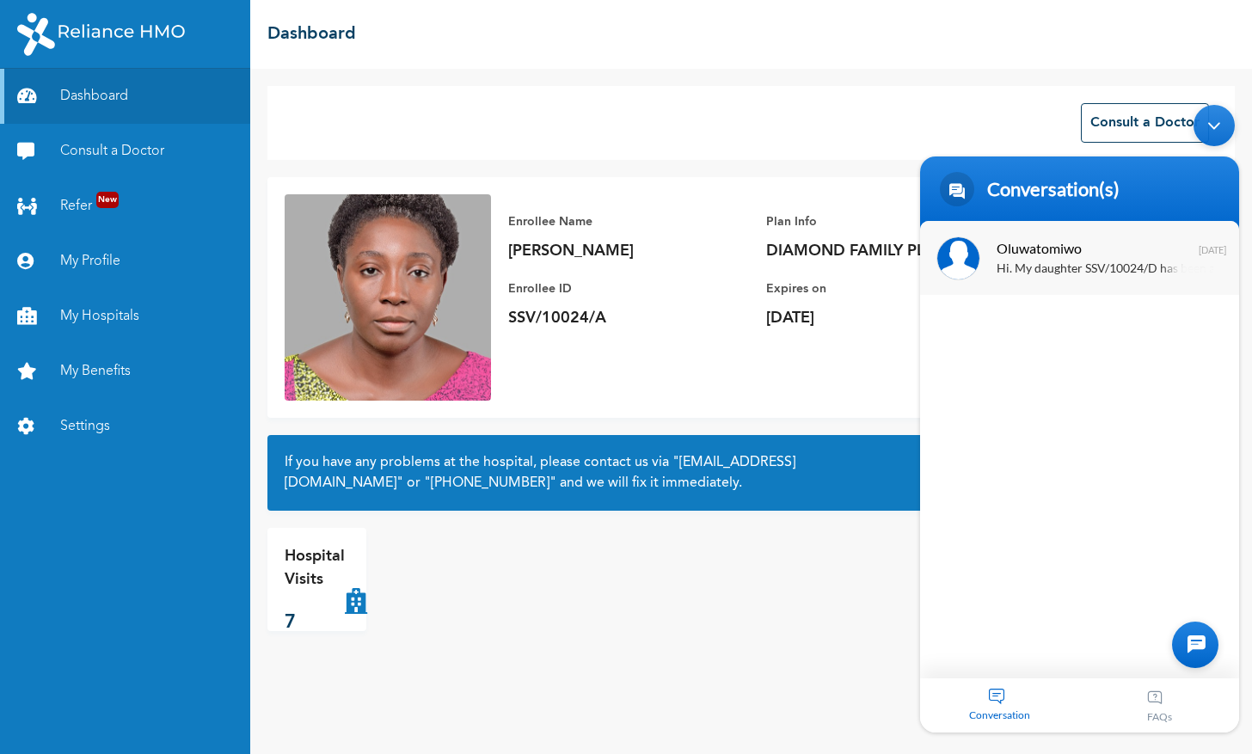
click at [1125, 267] on div "Hi. My daughter SSV/10024/D has been asked to do a [MEDICAL_DATA] and follow th…" at bounding box center [1104, 270] width 217 height 20
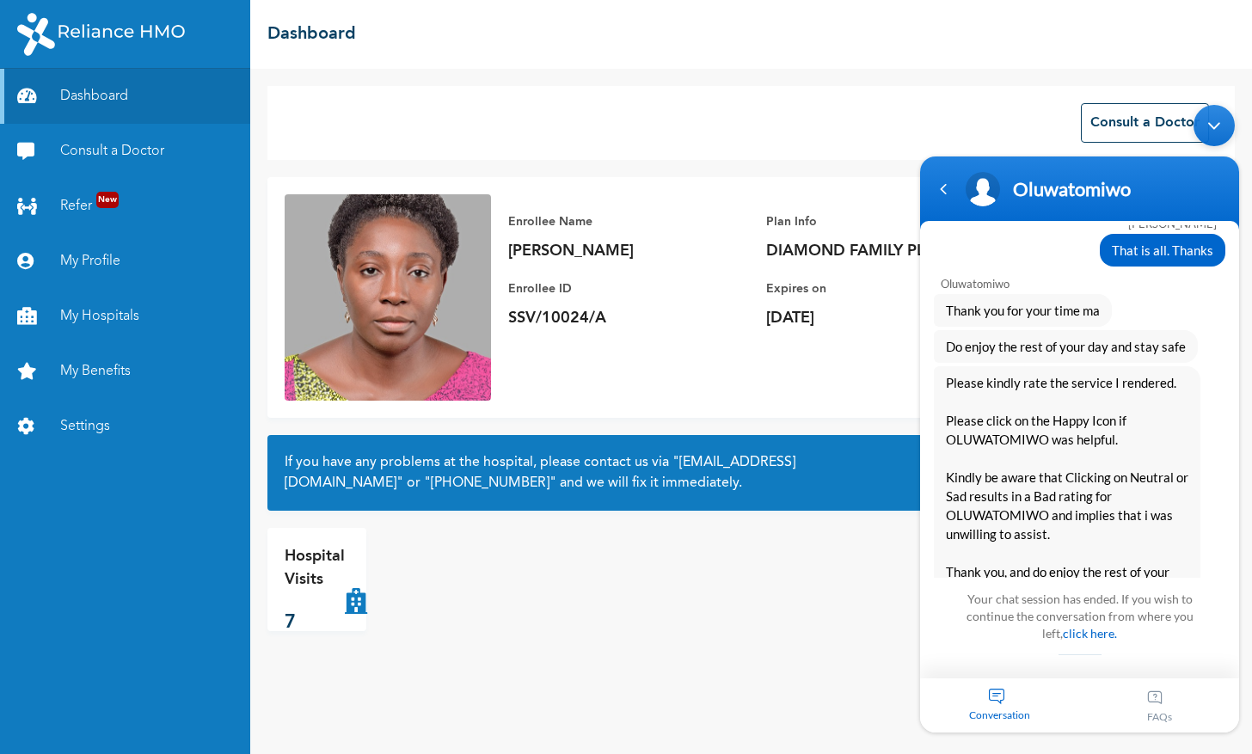
scroll to position [3619, 0]
